Goal: Check status: Check status

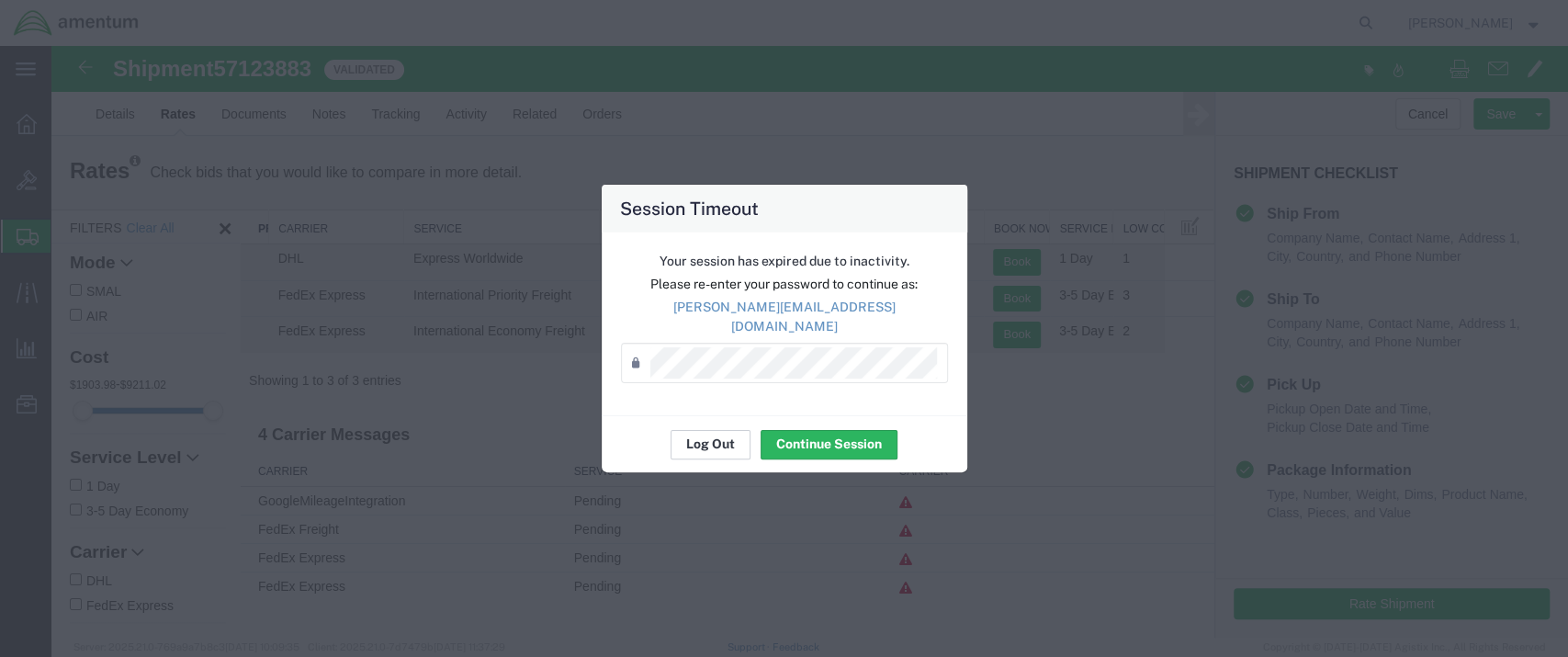
click at [696, 432] on button "Log Out" at bounding box center [710, 444] width 80 height 29
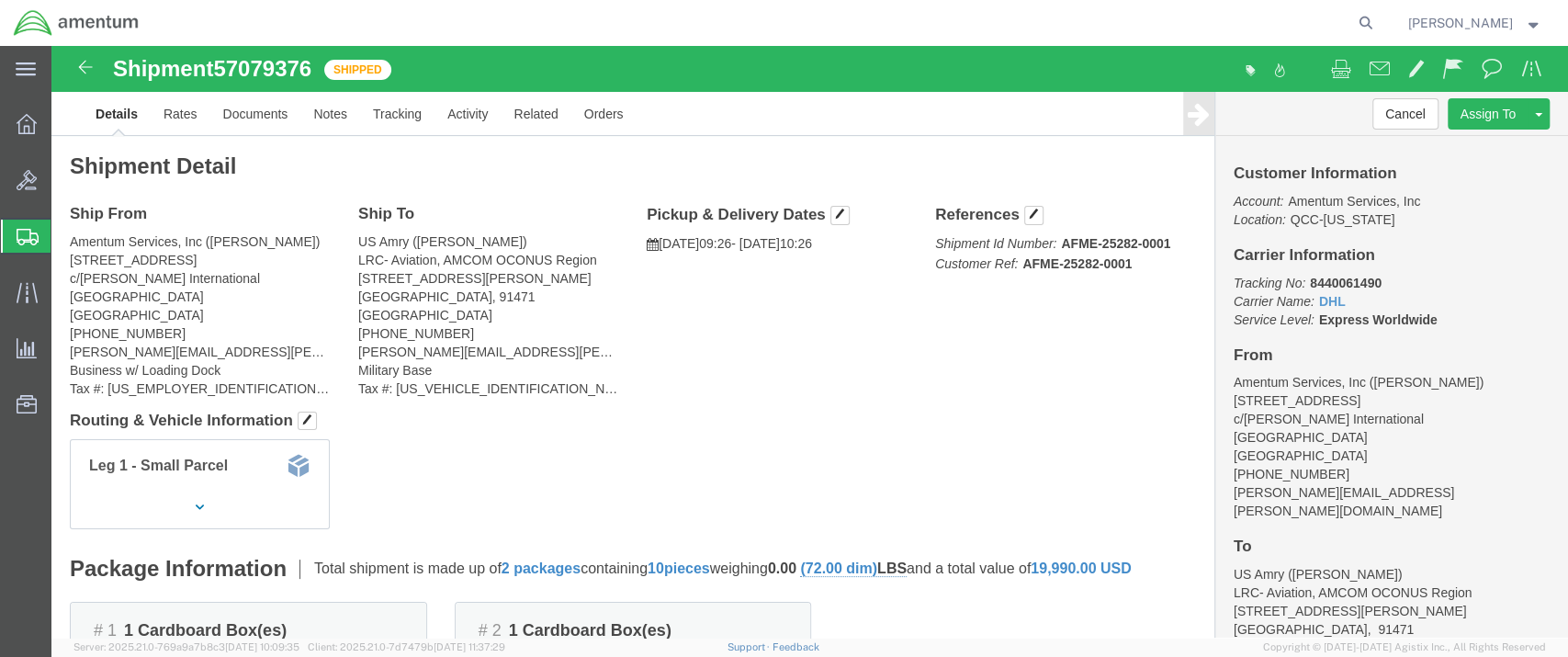
click at [0, 0] on span "Shipment Manager" at bounding box center [0, 0] width 0 height 0
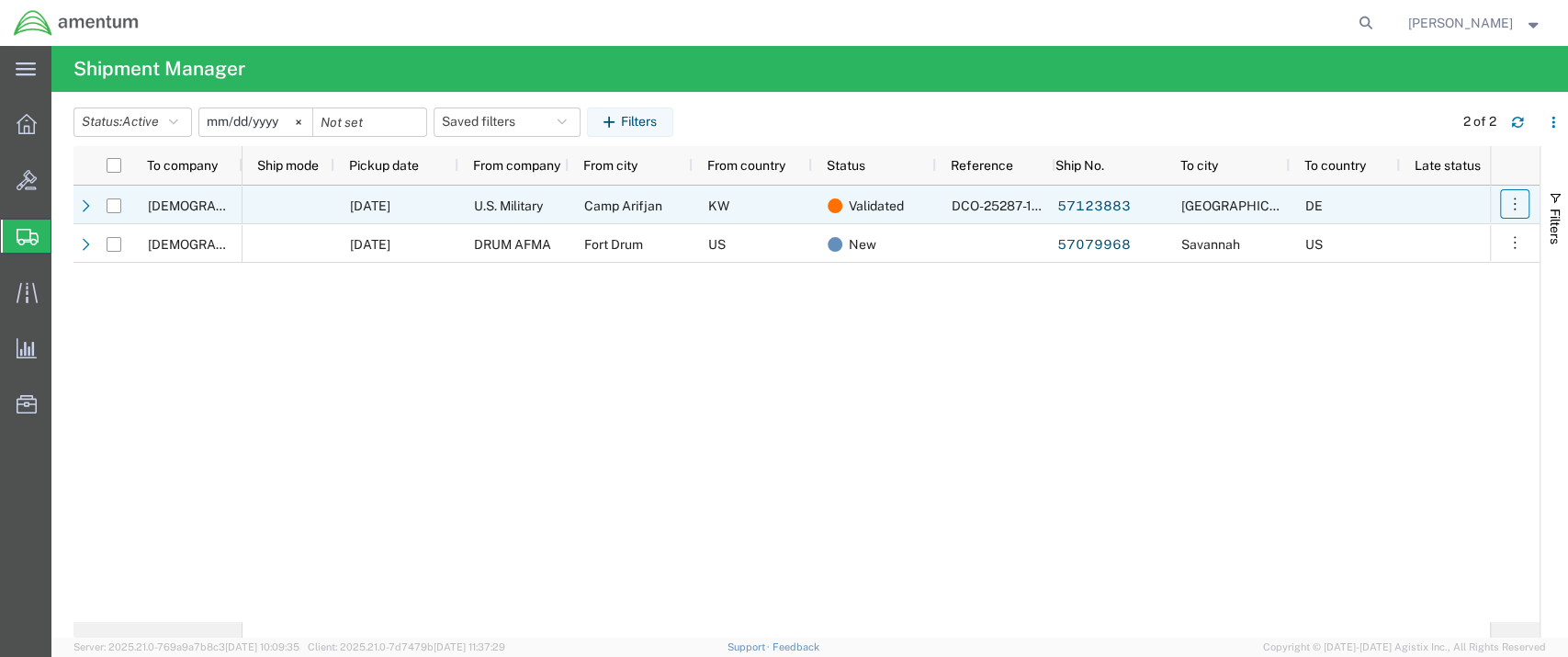
click at [1514, 201] on icon "button" at bounding box center [1515, 204] width 19 height 19
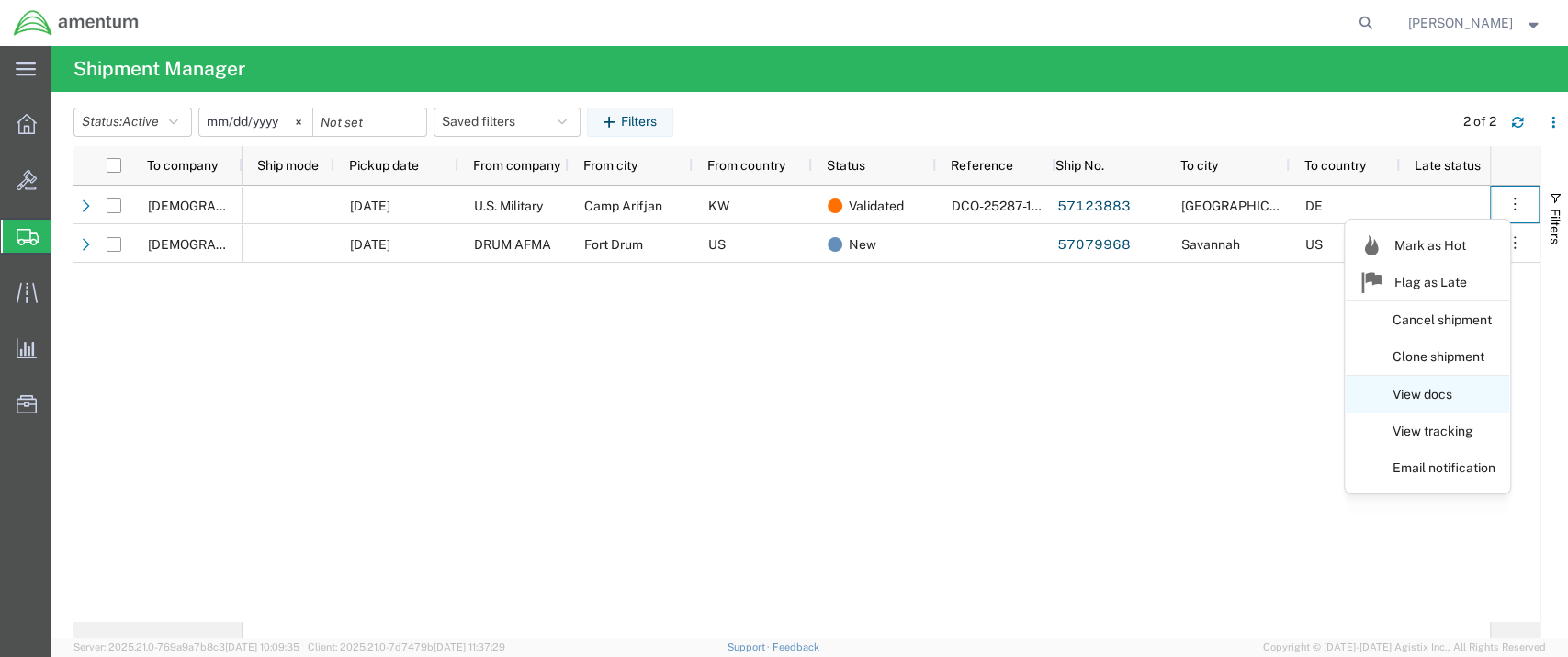
click at [1438, 399] on link "View docs" at bounding box center [1427, 394] width 163 height 33
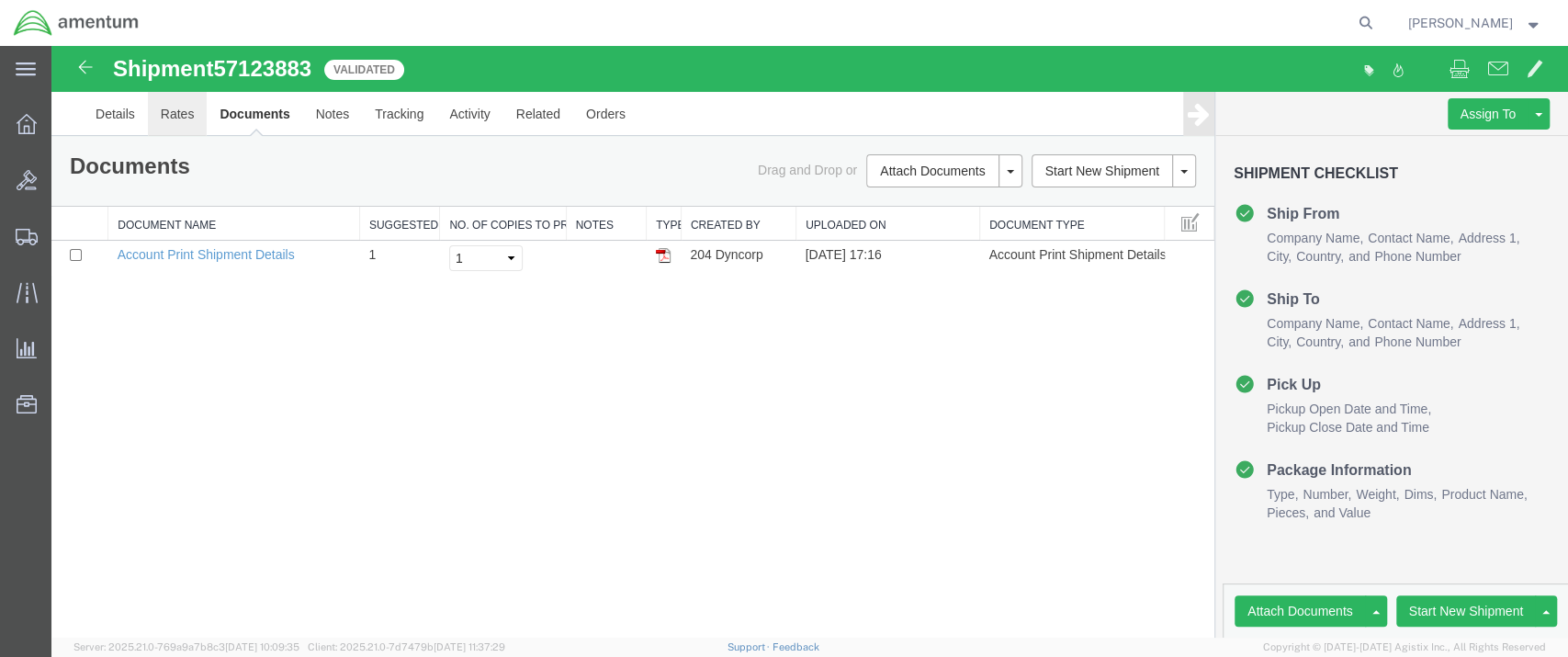
click at [171, 112] on link "Rates" at bounding box center [178, 114] width 60 height 44
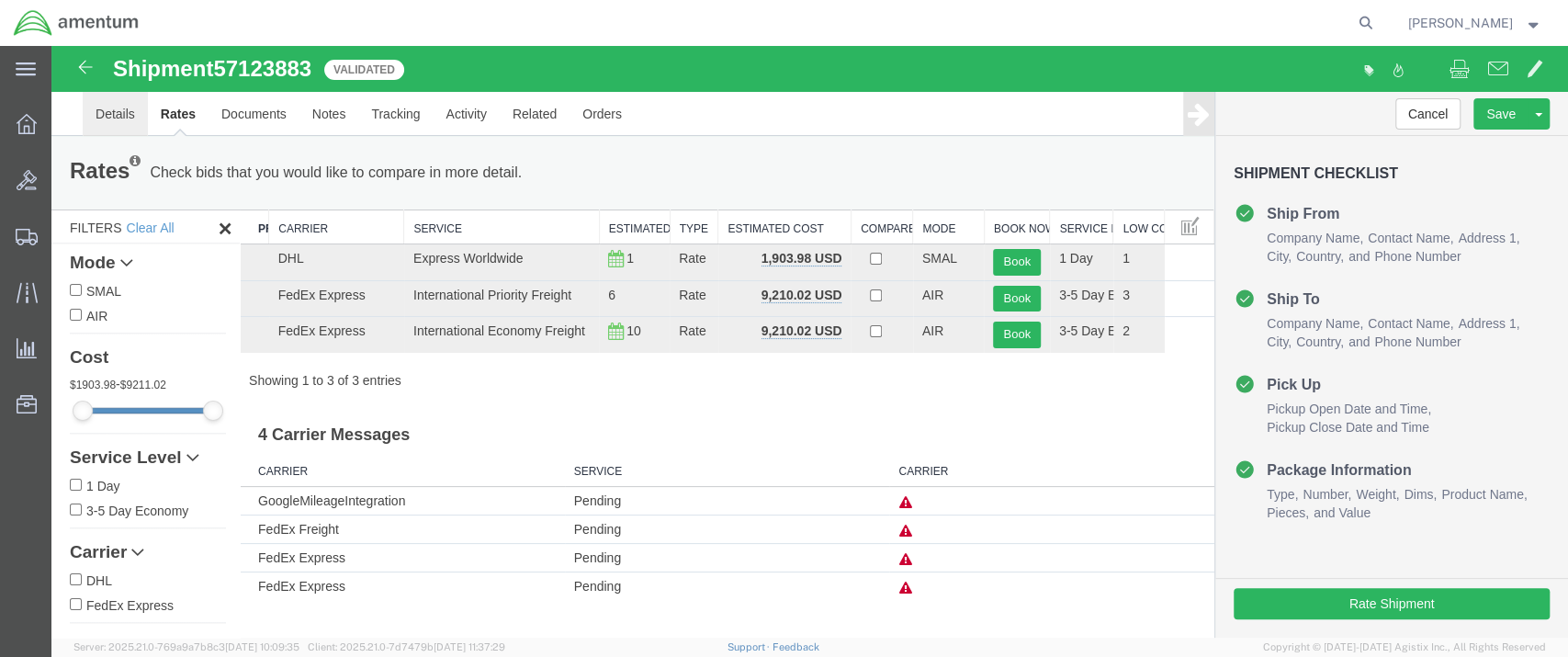
click at [106, 108] on link "Details" at bounding box center [115, 114] width 65 height 44
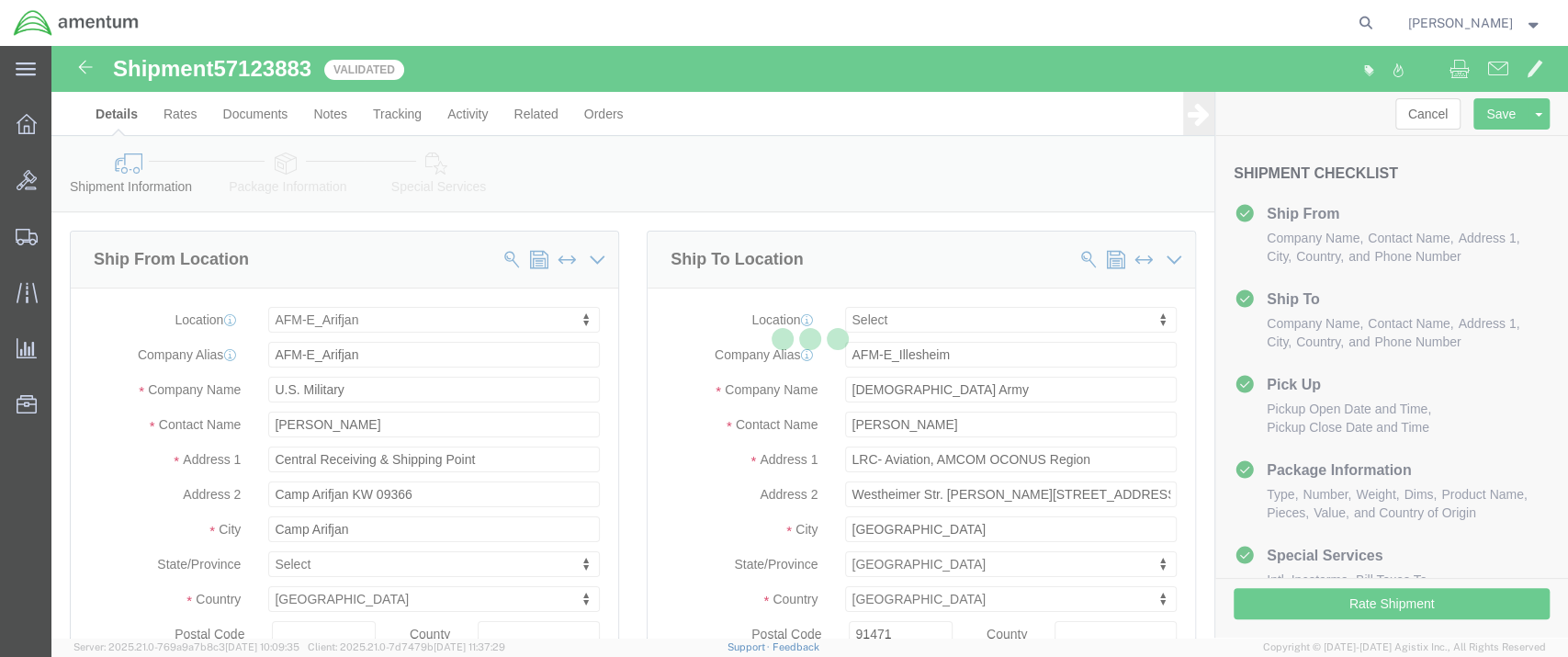
select select "58431"
select select
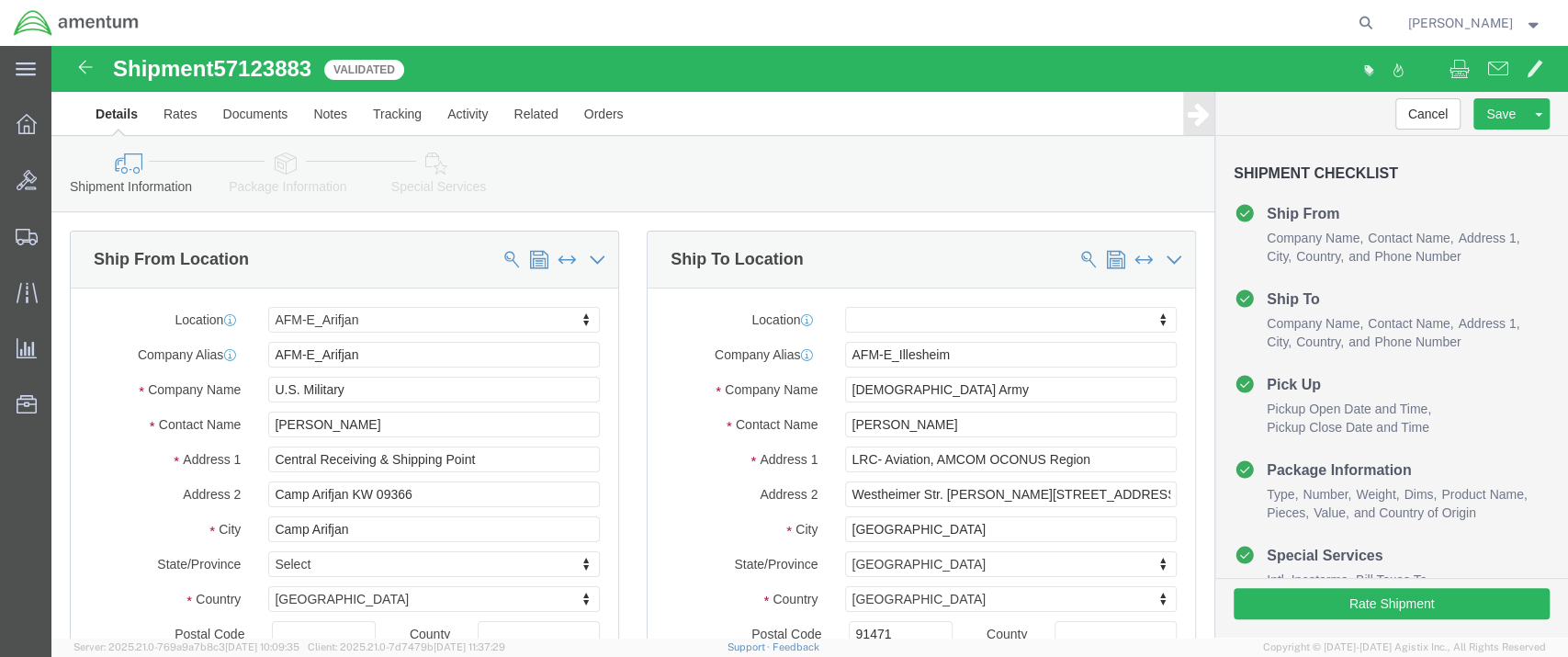
click icon
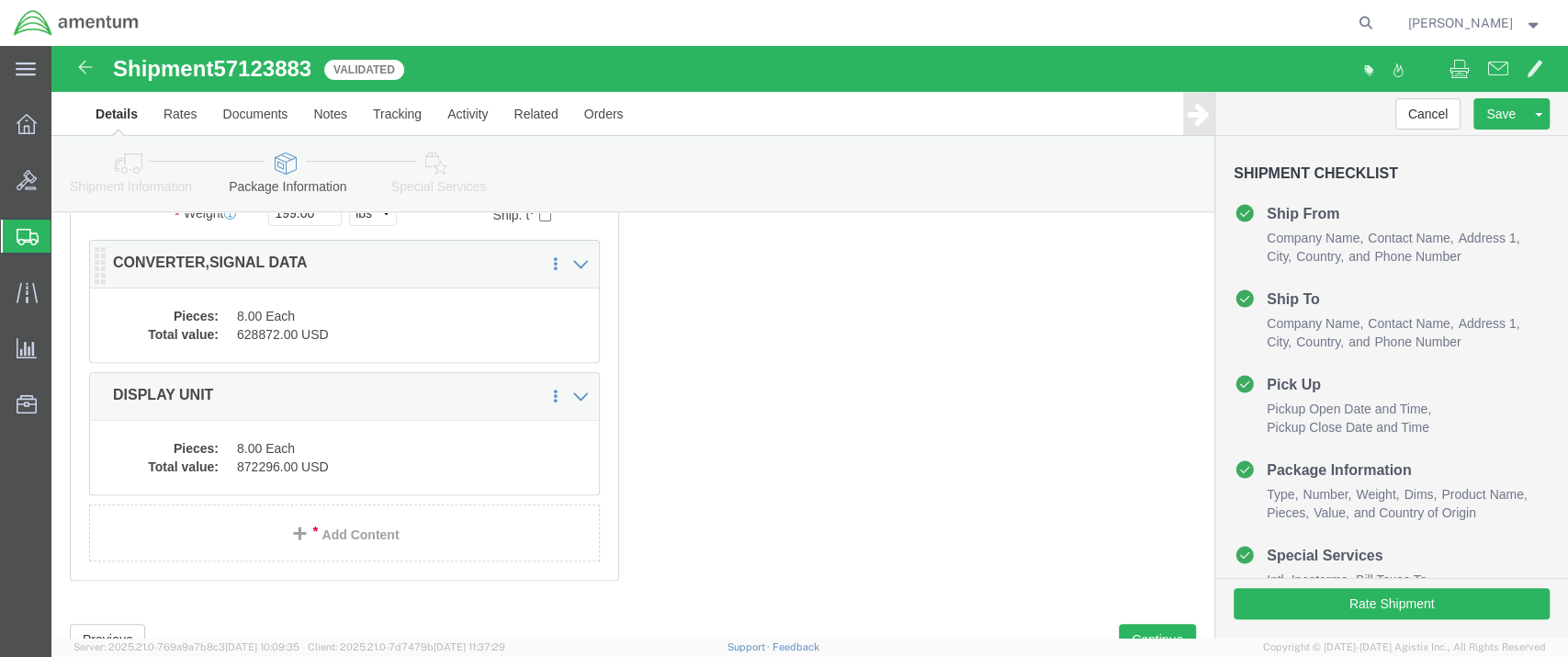
scroll to position [102, 0]
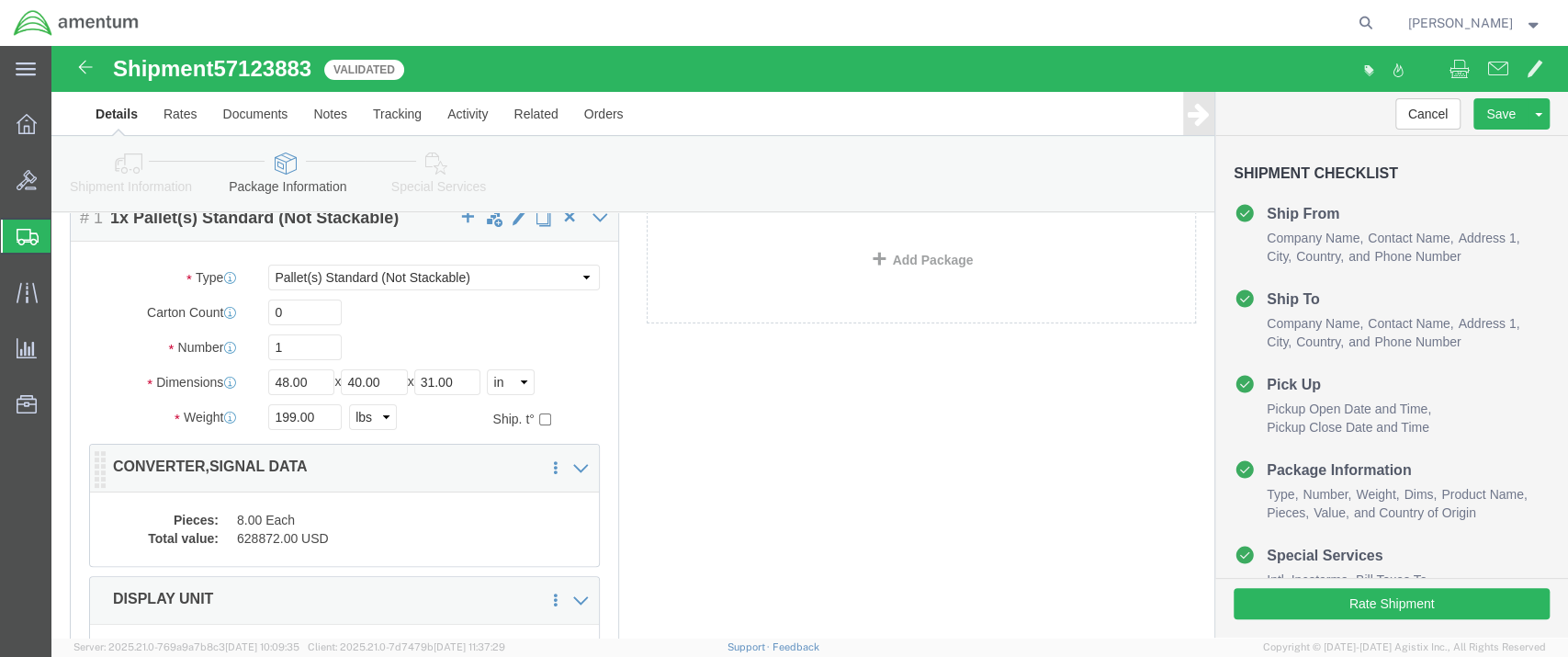
click dd "8.00 Each"
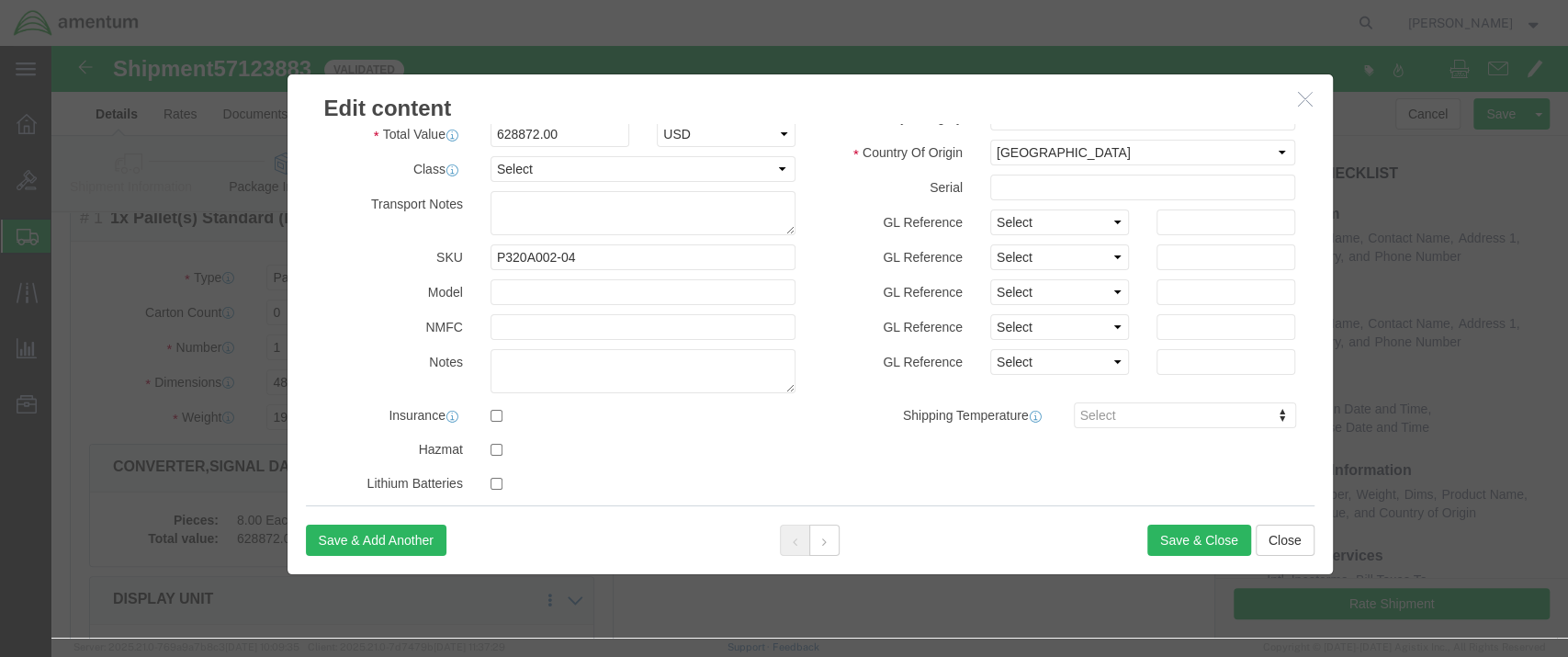
scroll to position [407, 0]
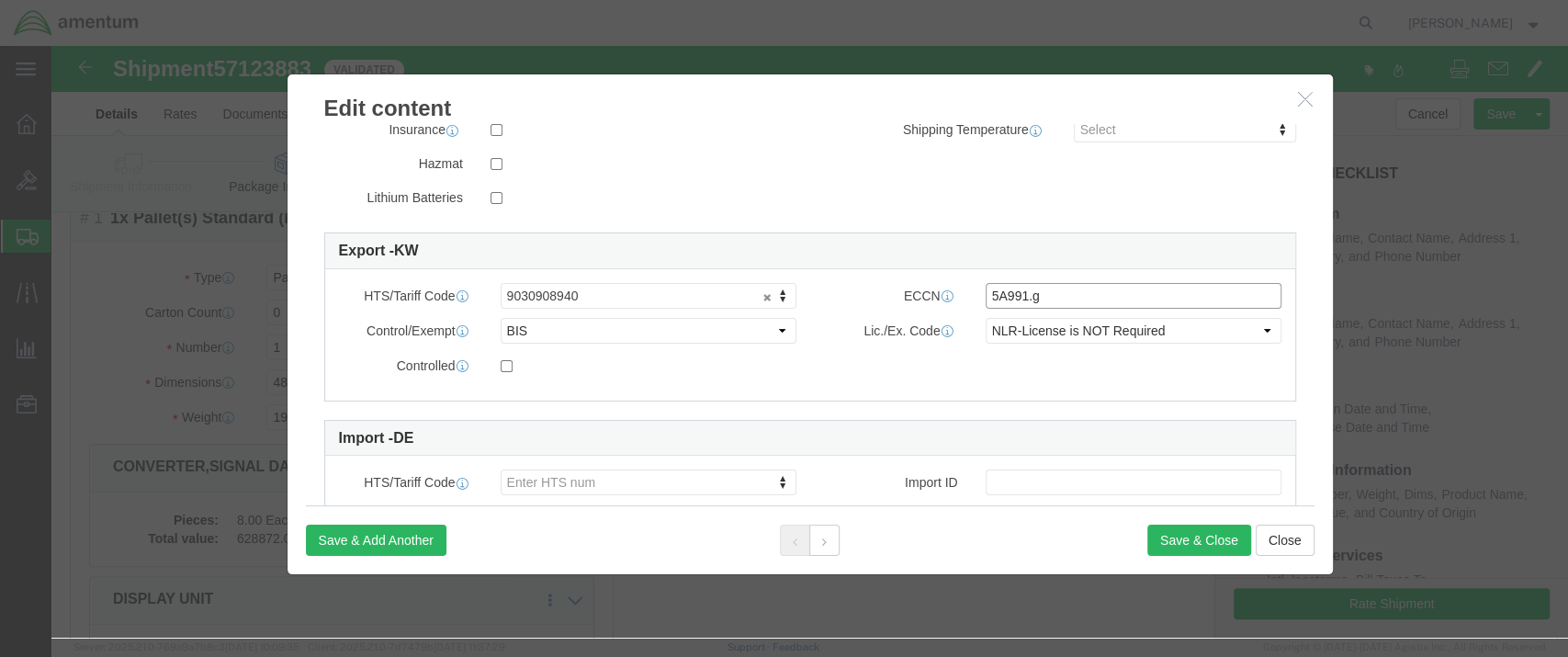
drag, startPoint x: 980, startPoint y: 245, endPoint x: 926, endPoint y: 242, distance: 54.1
click input "5A991.g"
click icon "button"
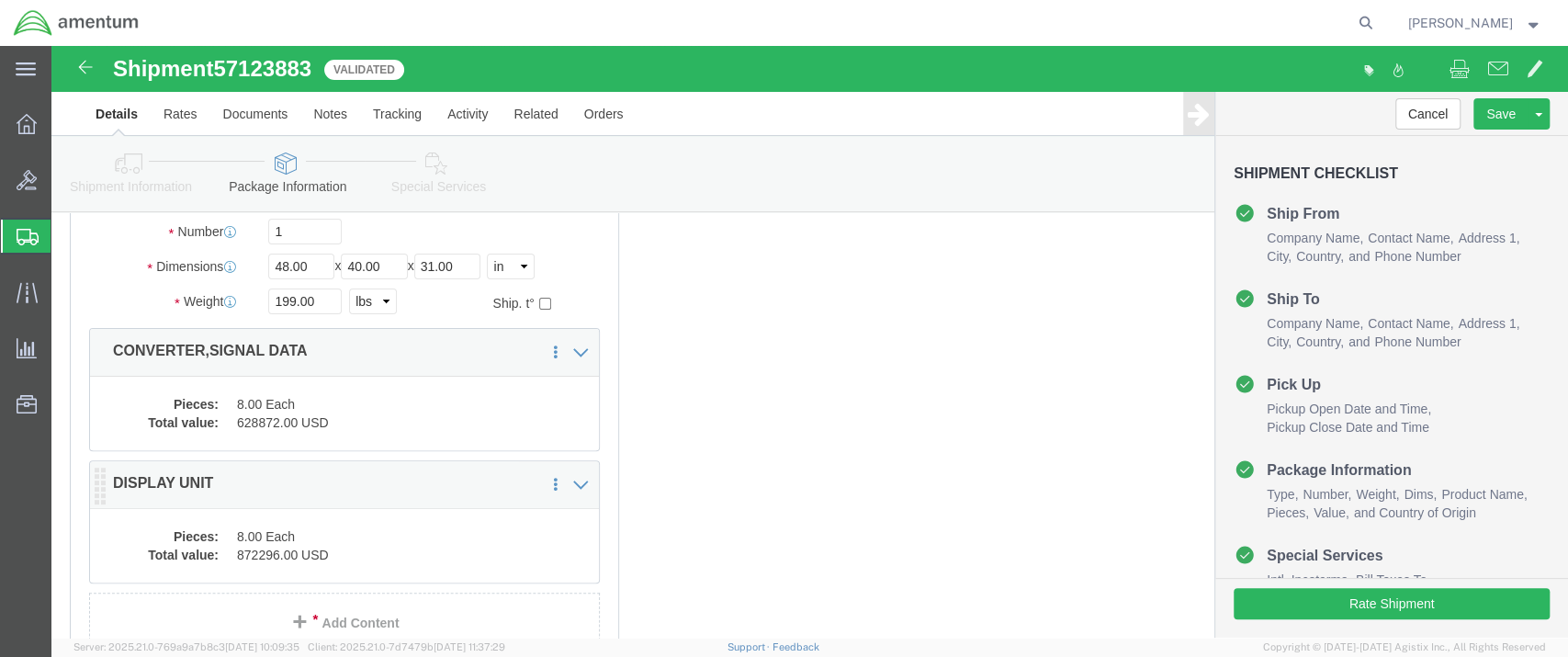
scroll to position [306, 0]
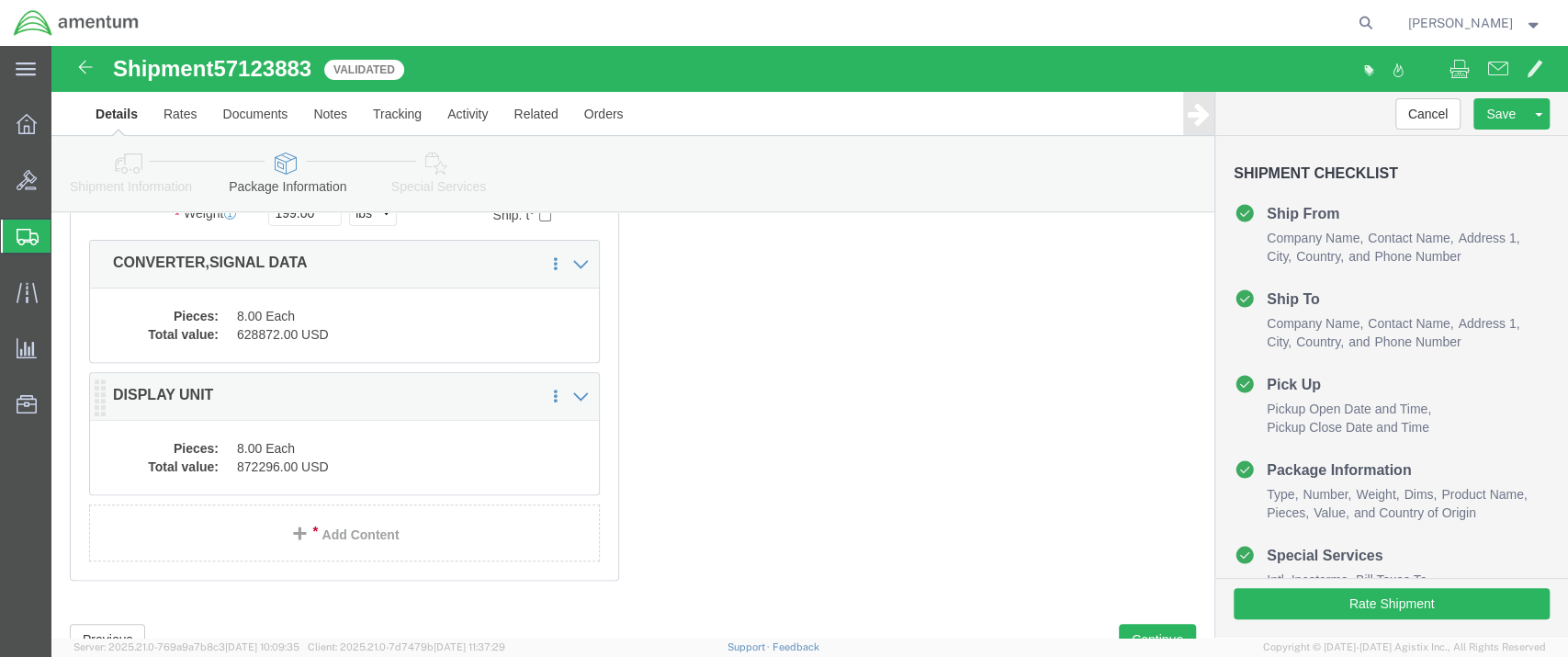
click dd "872296.00 USD"
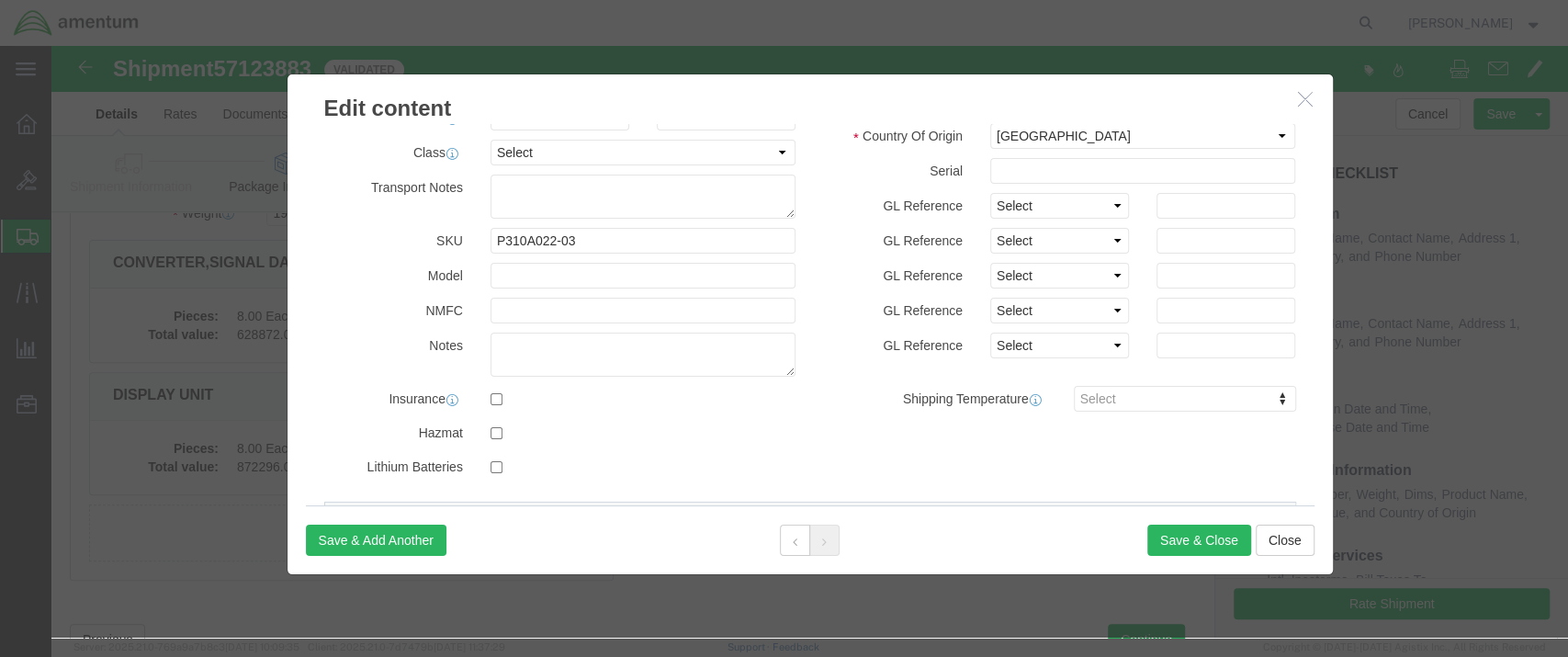
scroll to position [407, 0]
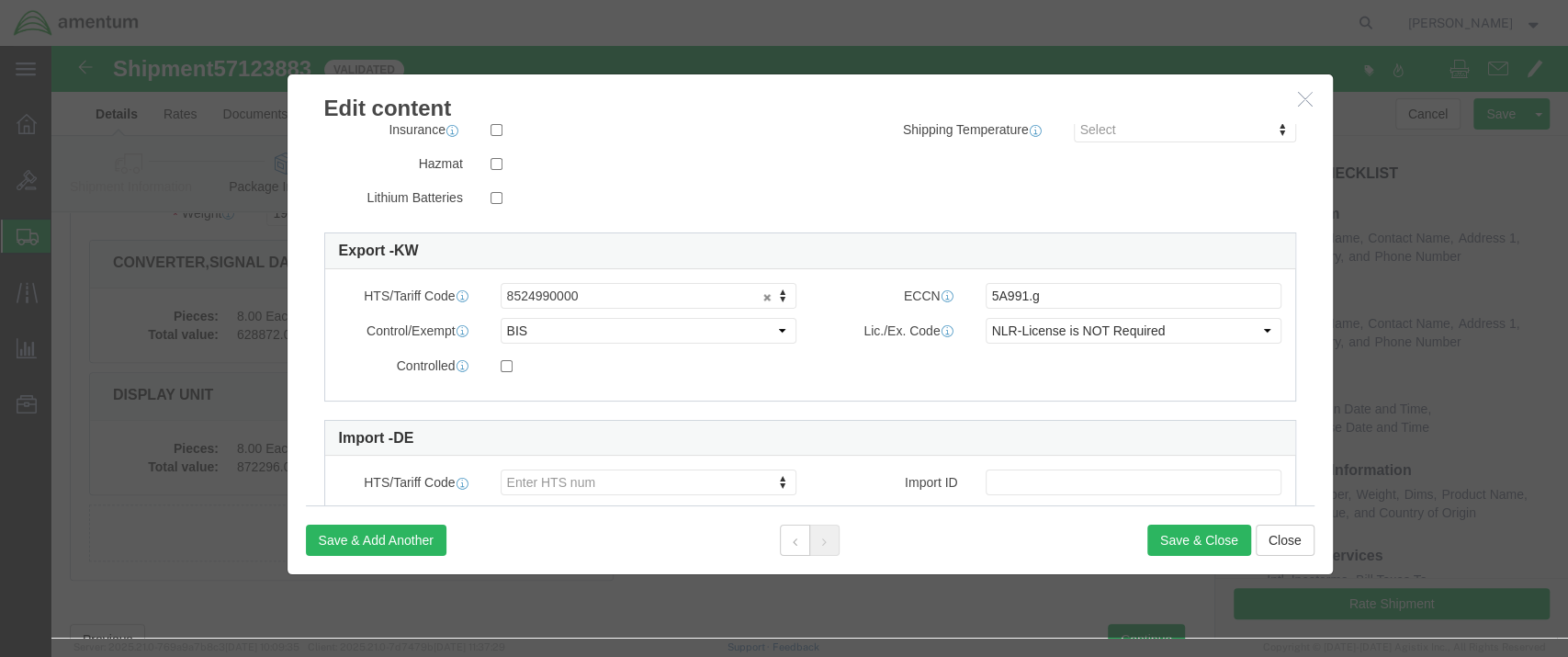
click icon "button"
